Goal: Task Accomplishment & Management: Use online tool/utility

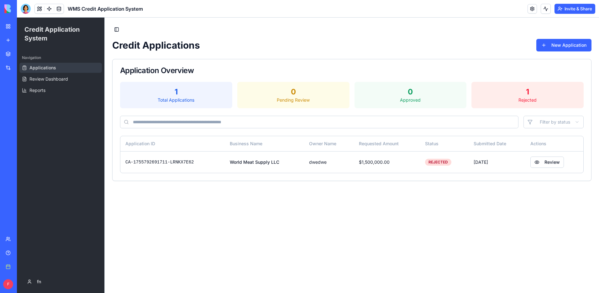
click at [15, 43] on link "New app" at bounding box center [14, 40] width 25 height 13
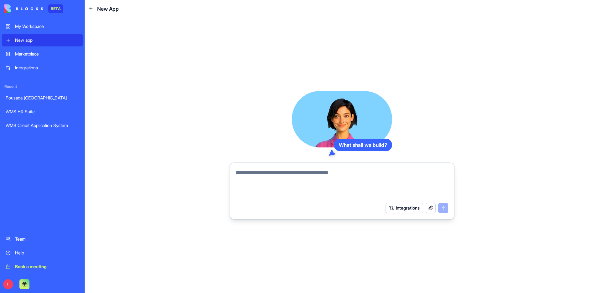
click at [26, 100] on div "Pousada [GEOGRAPHIC_DATA]" at bounding box center [42, 98] width 73 height 6
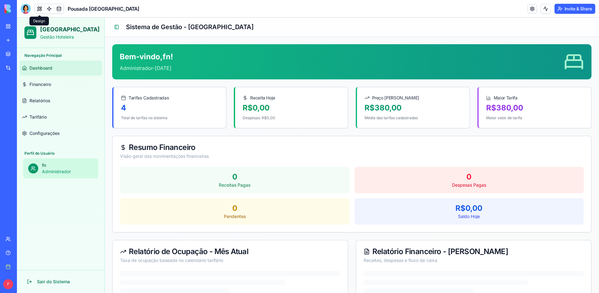
click at [37, 11] on button at bounding box center [39, 8] width 9 height 9
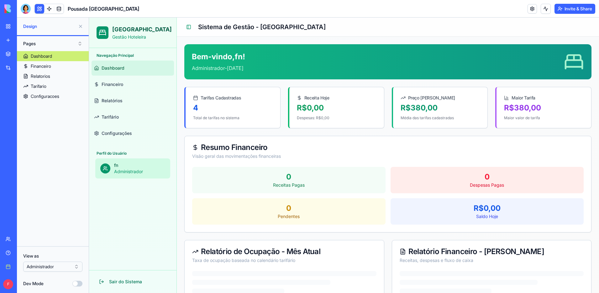
click at [28, 14] on header "Pousada [GEOGRAPHIC_DATA] Invite & Share" at bounding box center [308, 9] width 582 height 18
drag, startPoint x: 26, startPoint y: 11, endPoint x: 25, endPoint y: 18, distance: 7.3
click at [26, 10] on div at bounding box center [26, 9] width 10 height 10
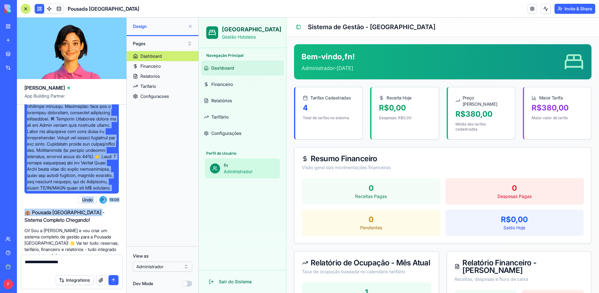
scroll to position [352, 0]
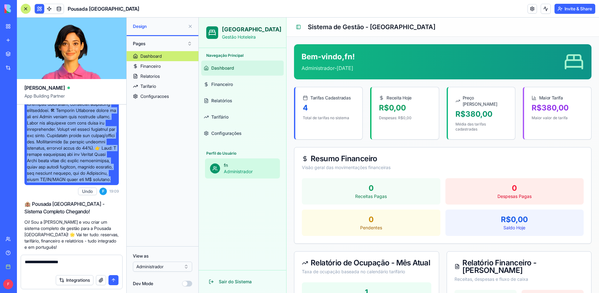
drag, startPoint x: 29, startPoint y: 150, endPoint x: 64, endPoint y: 214, distance: 72.7
copy span "Lorem: Ipsumdo Sitam Conse – Adipis Elitsedd Eiusmodtempo (in Utlabor, etd Magn…"
